Goal: Information Seeking & Learning: Compare options

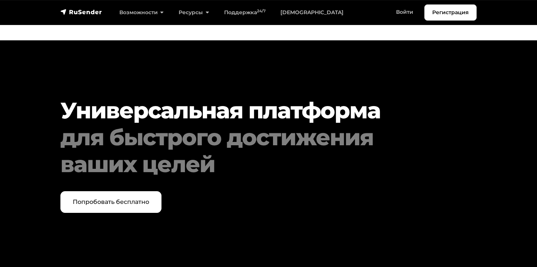
scroll to position [3878, 0]
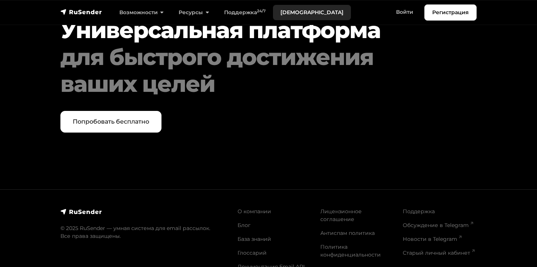
click at [301, 15] on link "[DEMOGRAPHIC_DATA]" at bounding box center [312, 12] width 78 height 15
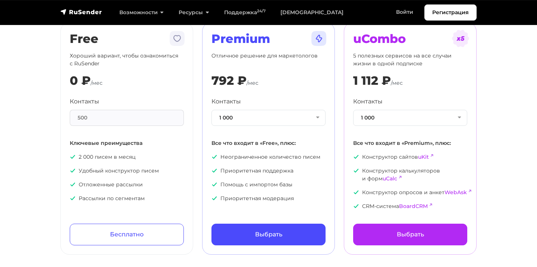
scroll to position [56, 0]
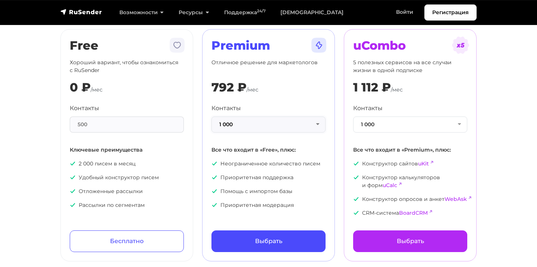
click at [311, 125] on button "1 000" at bounding box center [268, 124] width 114 height 16
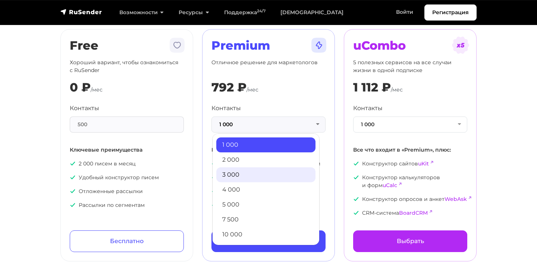
click at [274, 173] on link "3 000" at bounding box center [265, 174] width 99 height 15
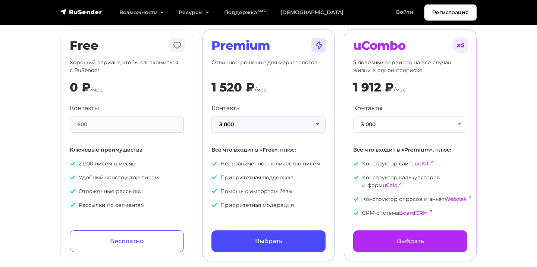
click at [281, 129] on button "3 000" at bounding box center [268, 124] width 114 height 16
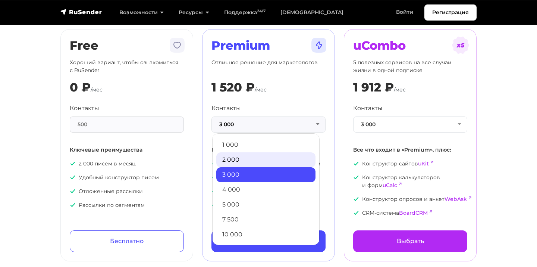
click at [259, 159] on link "2 000" at bounding box center [265, 159] width 99 height 15
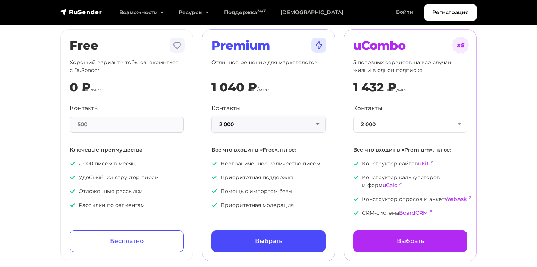
click at [271, 128] on button "2 000" at bounding box center [268, 124] width 114 height 16
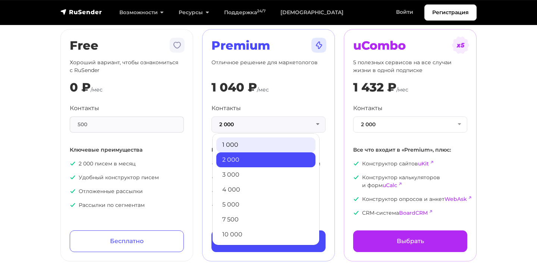
click at [262, 143] on link "1 000" at bounding box center [265, 144] width 99 height 15
